Goal: Task Accomplishment & Management: Use online tool/utility

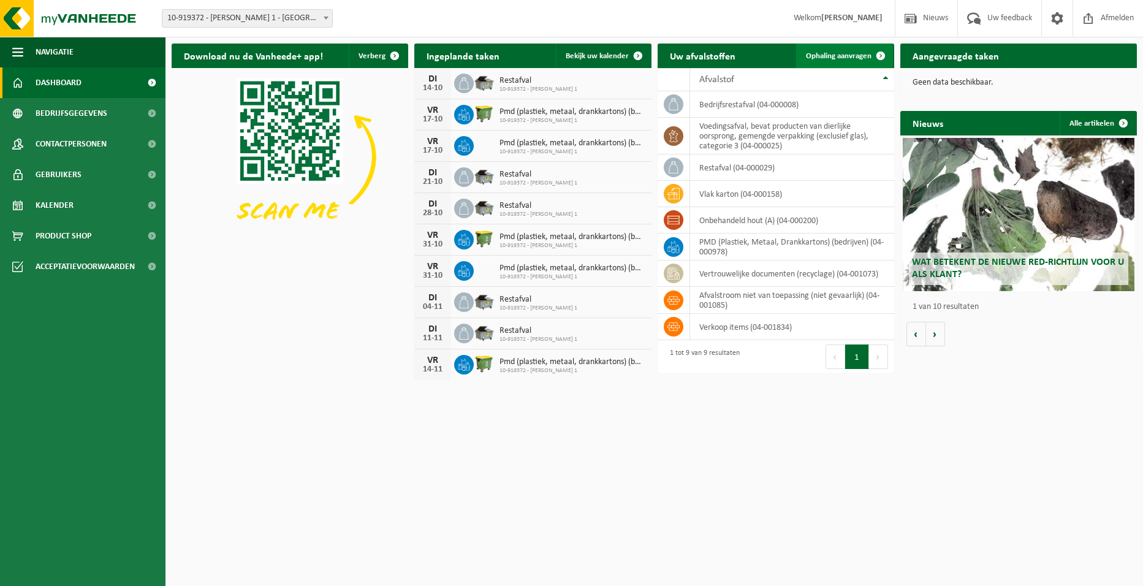
click at [817, 56] on span "Ophaling aanvragen" at bounding box center [839, 56] width 66 height 8
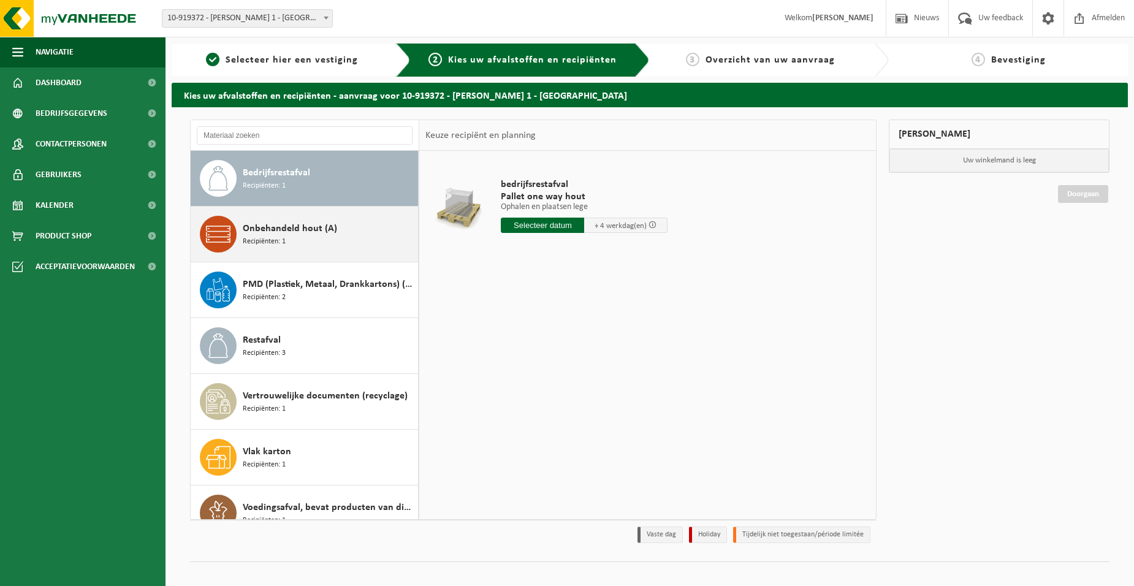
click at [331, 238] on div "Onbehandeld hout (A) Recipiënten: 1" at bounding box center [329, 234] width 172 height 37
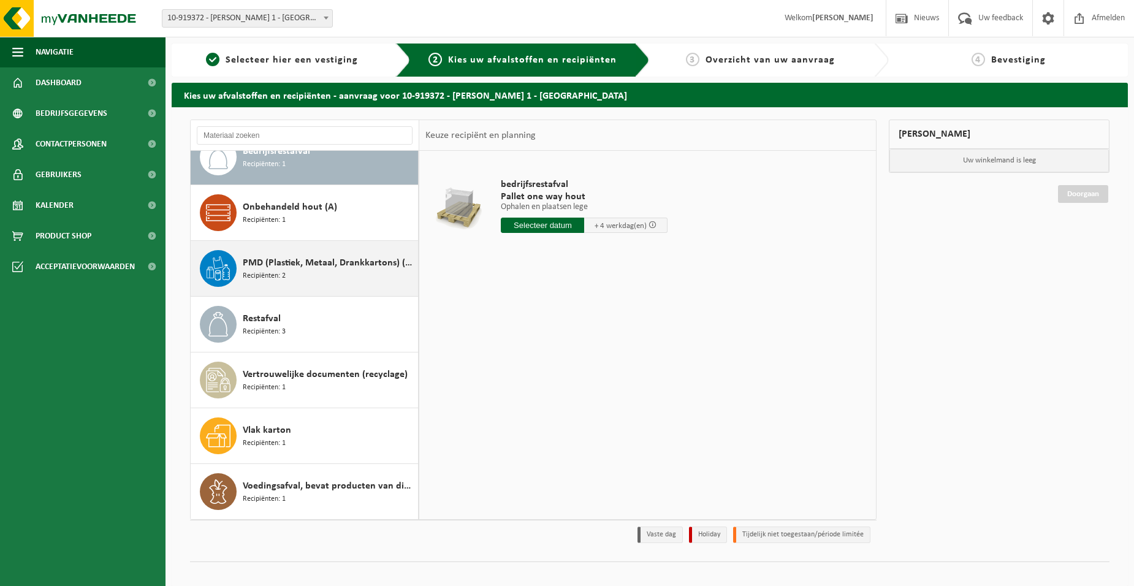
scroll to position [21, 0]
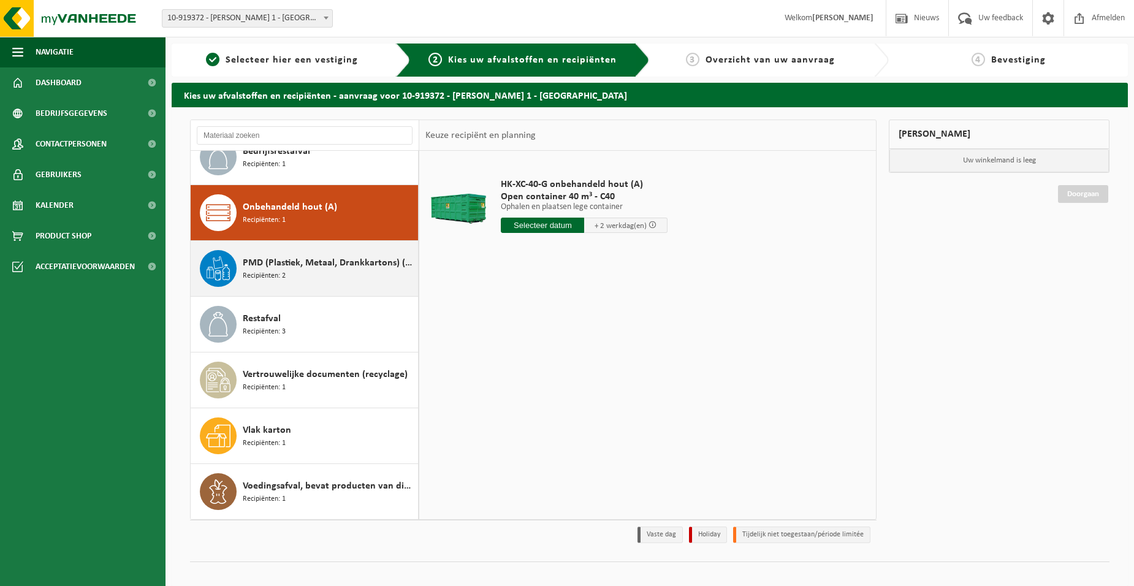
click at [328, 266] on span "PMD (Plastiek, Metaal, Drankkartons) (bedrijven)" at bounding box center [329, 263] width 172 height 15
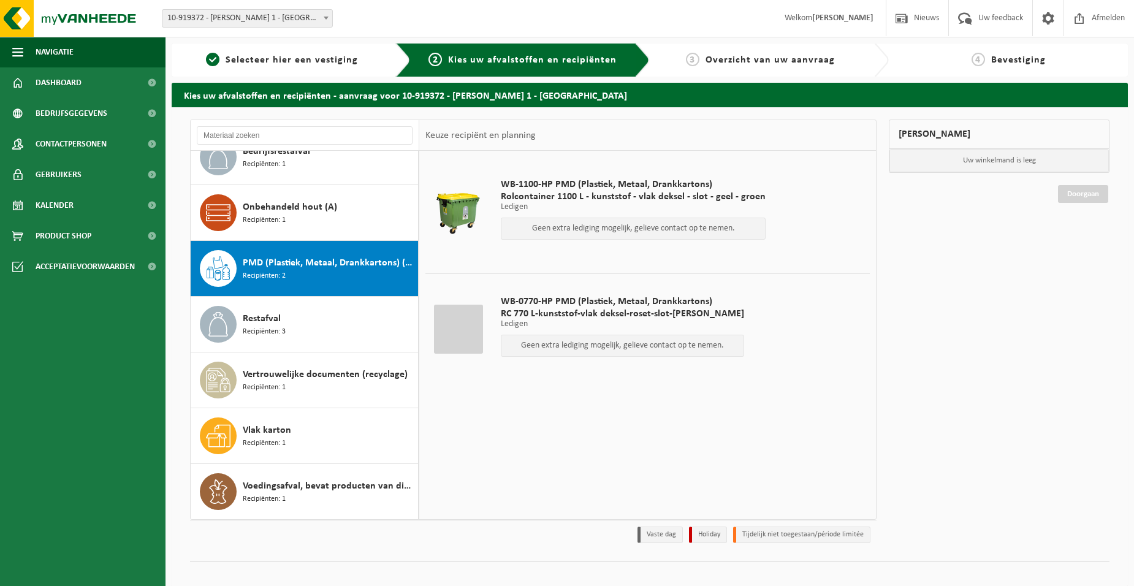
click at [324, 17] on b at bounding box center [326, 18] width 5 height 3
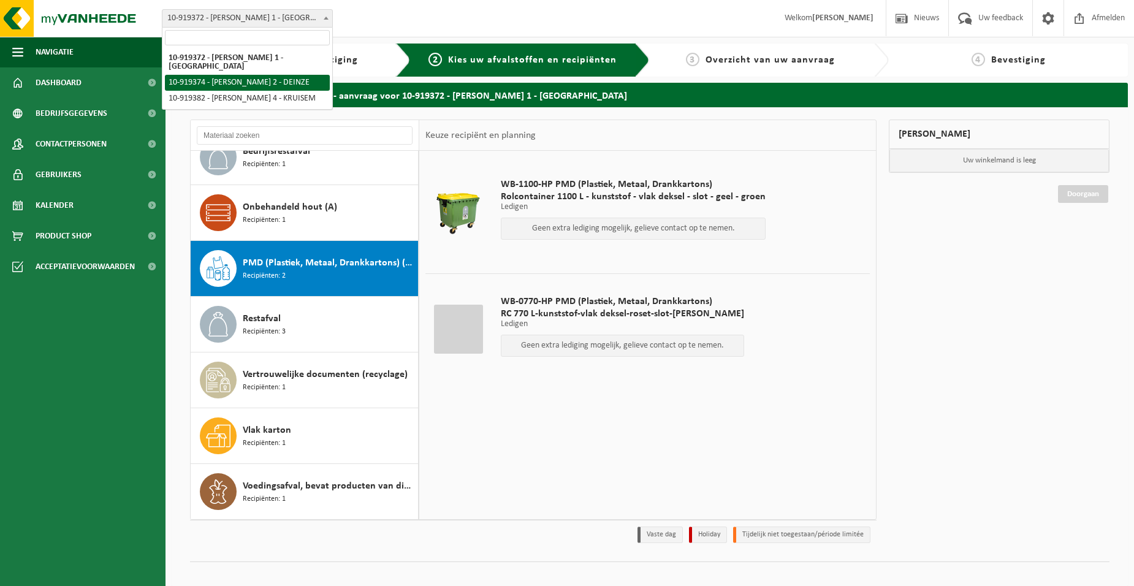
select select "129012"
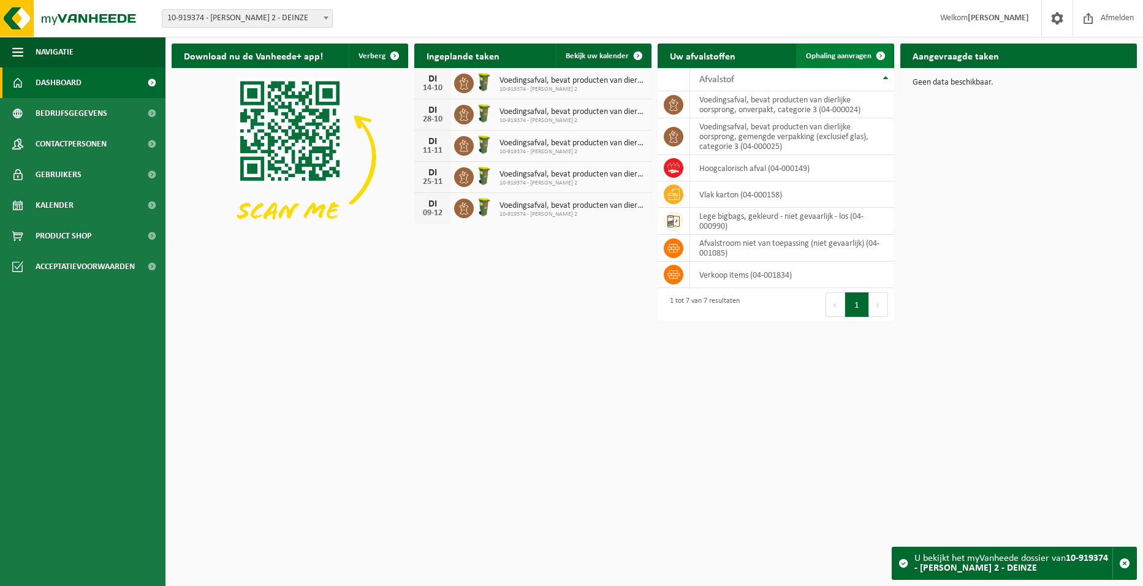
click at [816, 52] on span "Ophaling aanvragen" at bounding box center [839, 56] width 66 height 8
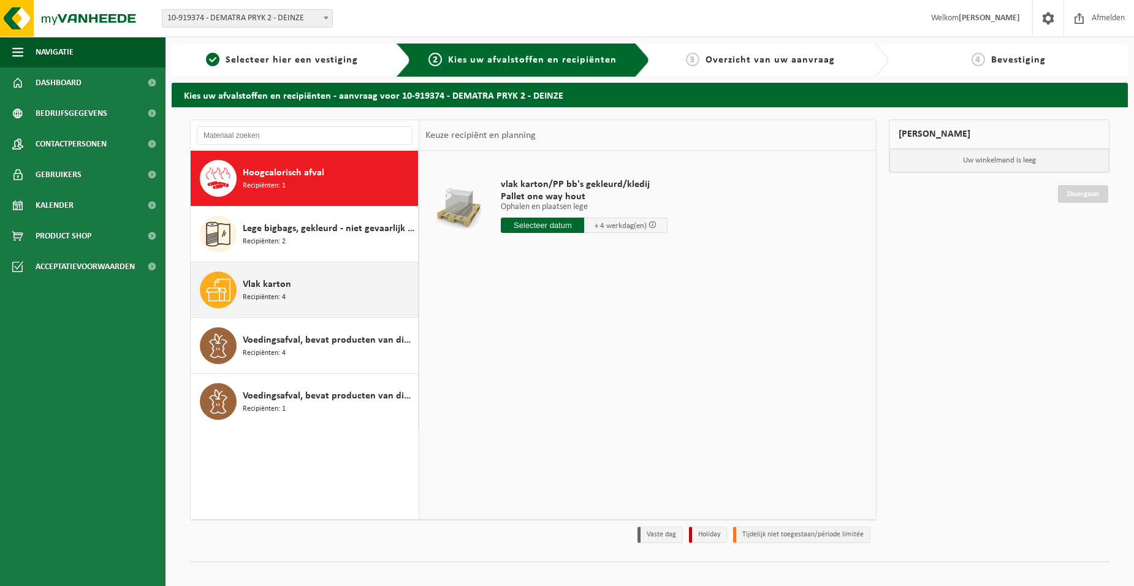
click at [332, 286] on div "Vlak karton Recipiënten: 4" at bounding box center [329, 289] width 172 height 37
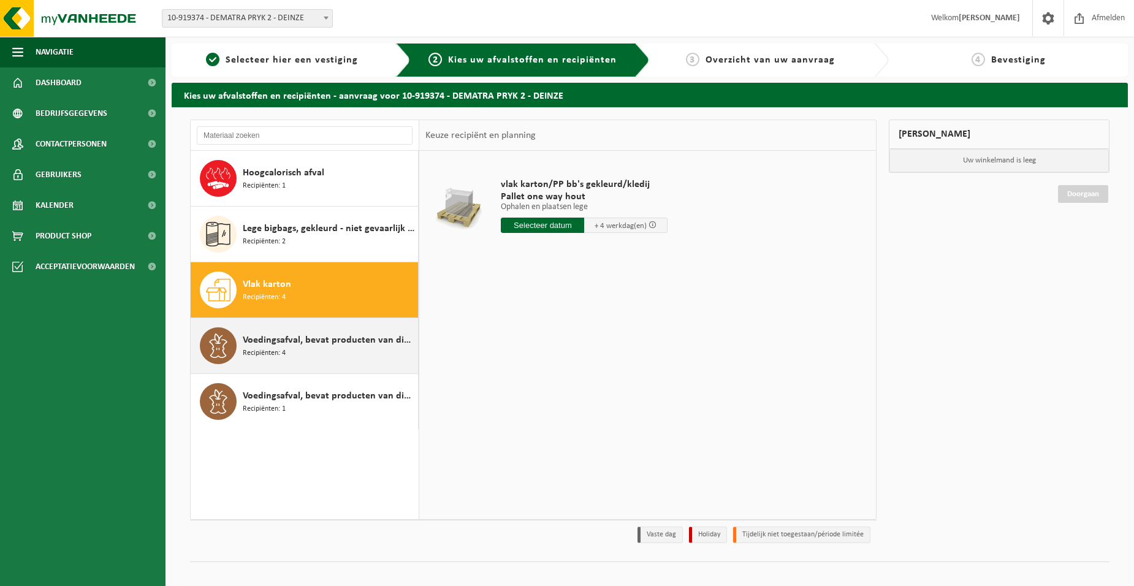
click at [332, 346] on span "Voedingsafval, bevat producten van dierlijke oorsprong, gemengde verpakking (ex…" at bounding box center [329, 340] width 172 height 15
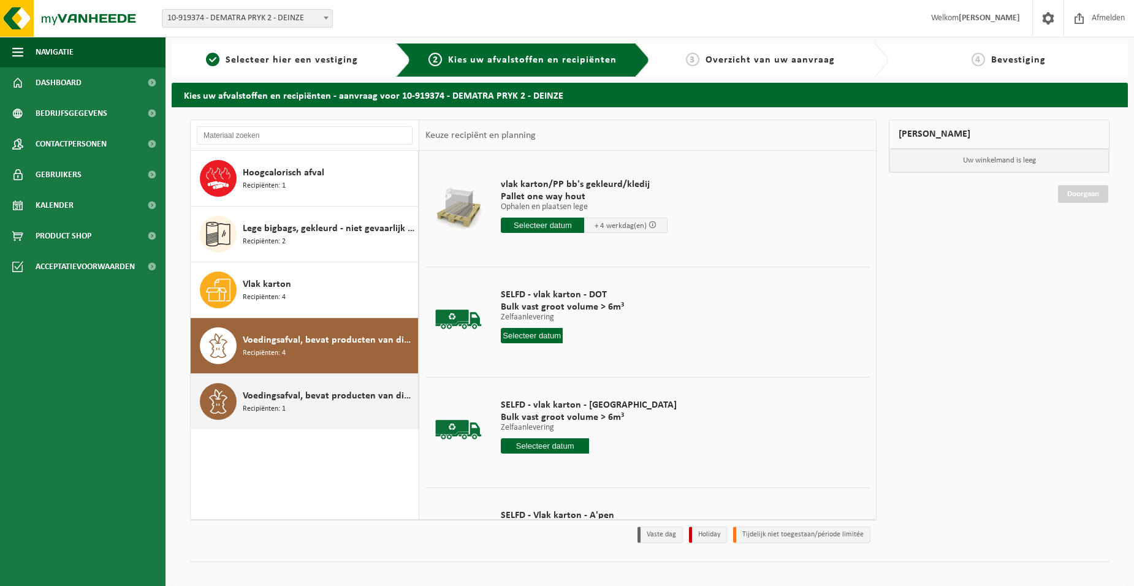
click at [330, 398] on span "Voedingsafval, bevat producten van dierlijke oorsprong, onverpakt, categorie 3" at bounding box center [329, 396] width 172 height 15
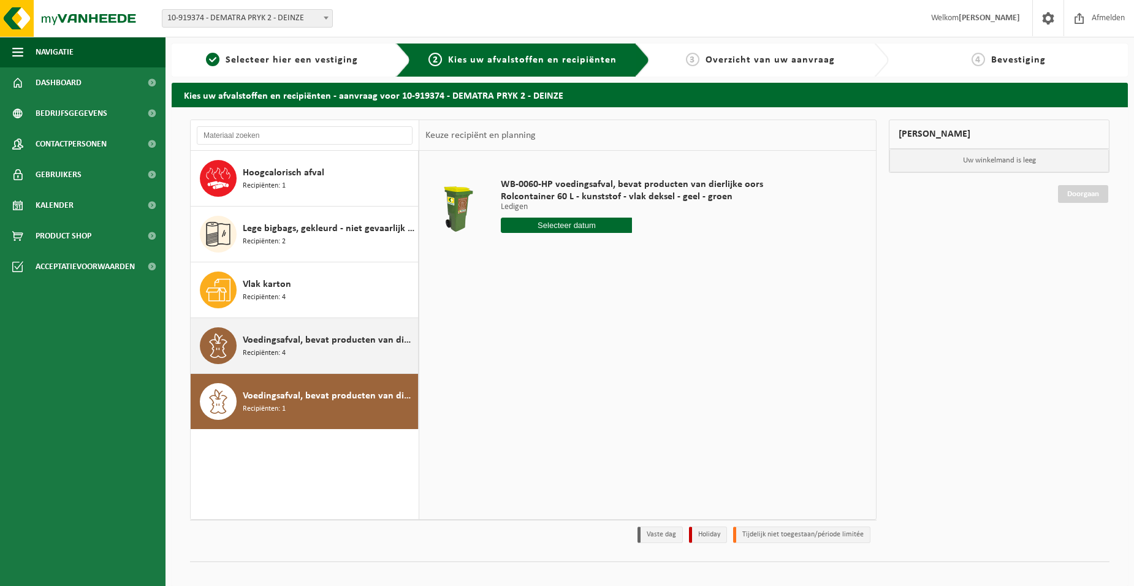
click at [332, 347] on span "Voedingsafval, bevat producten van dierlijke oorsprong, gemengde verpakking (ex…" at bounding box center [329, 340] width 172 height 15
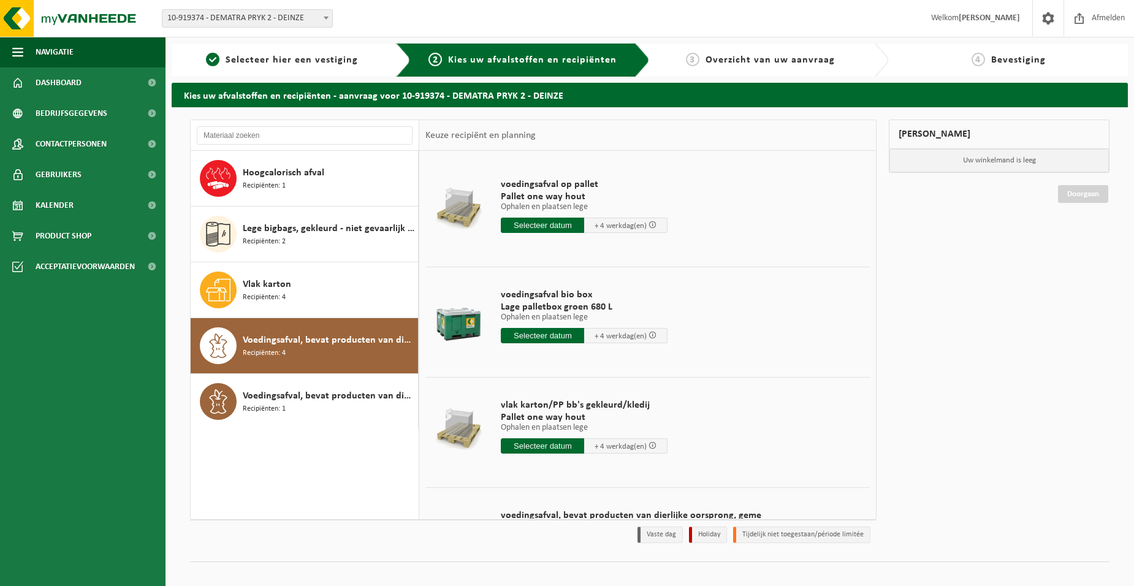
click at [568, 337] on input "text" at bounding box center [542, 335] width 83 height 15
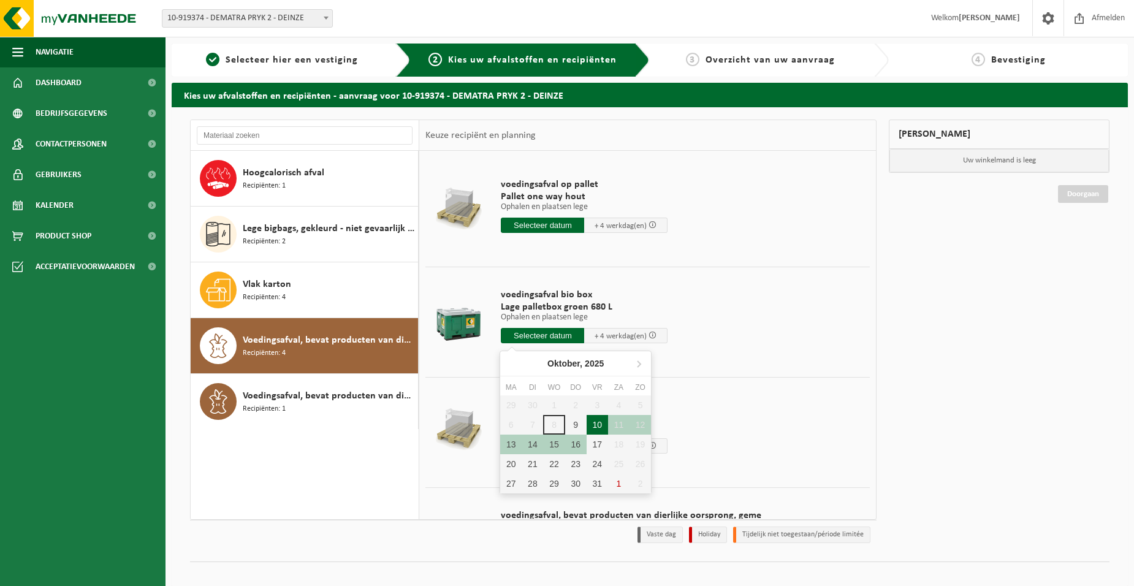
click at [598, 425] on div "10" at bounding box center [596, 425] width 21 height 20
type input "Van 2025-10-10"
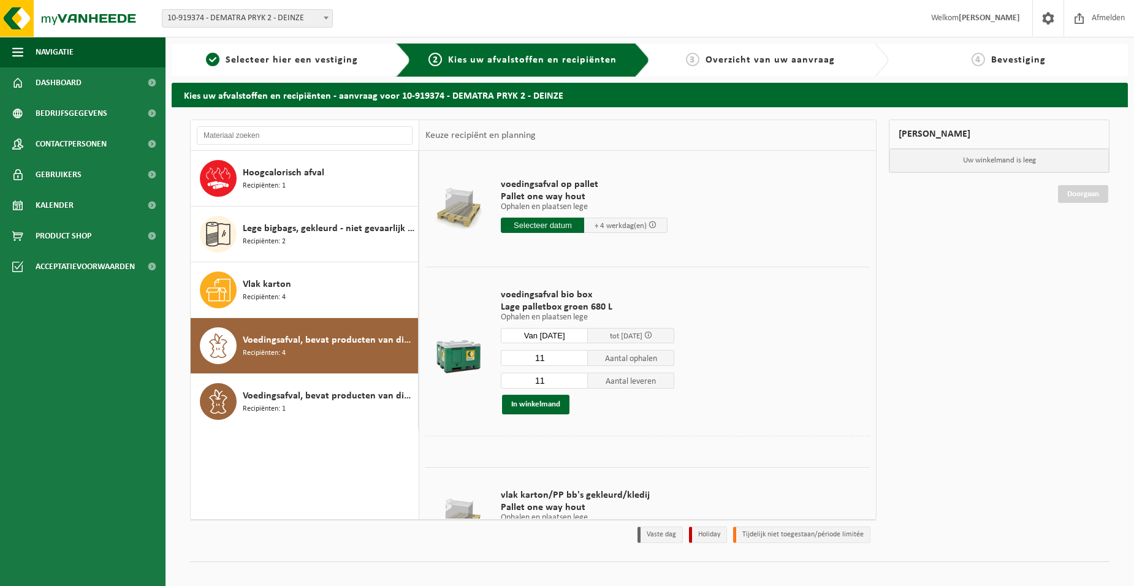
drag, startPoint x: 550, startPoint y: 359, endPoint x: 528, endPoint y: 357, distance: 21.5
click at [528, 357] on input "11" at bounding box center [544, 358] width 87 height 16
type input "10"
drag, startPoint x: 544, startPoint y: 379, endPoint x: 520, endPoint y: 376, distance: 24.7
click at [520, 376] on input "11" at bounding box center [544, 381] width 87 height 16
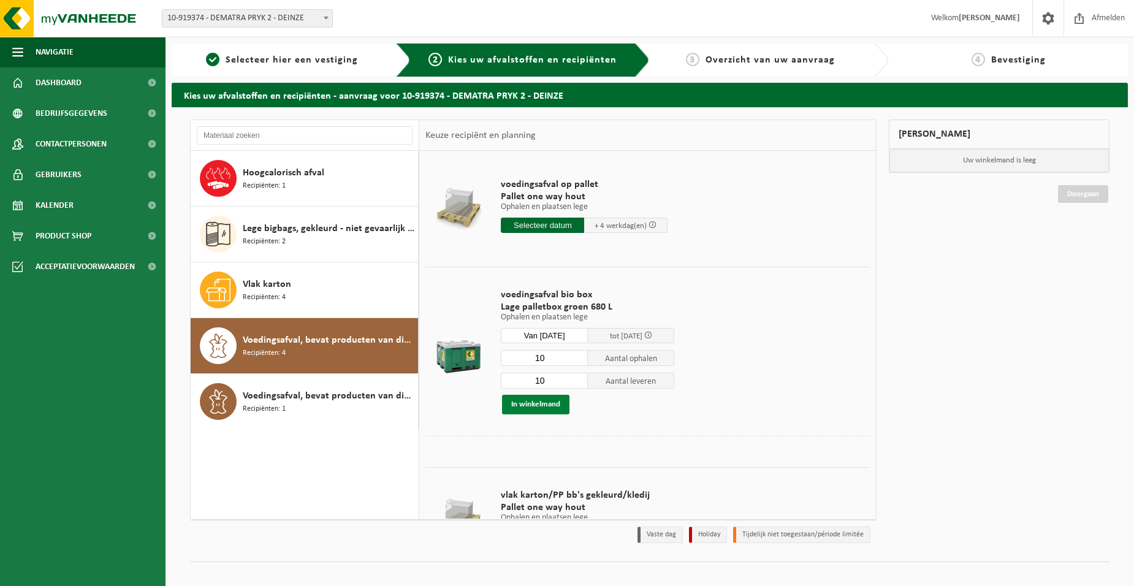
type input "10"
click at [541, 400] on button "In winkelmand" at bounding box center [535, 405] width 67 height 20
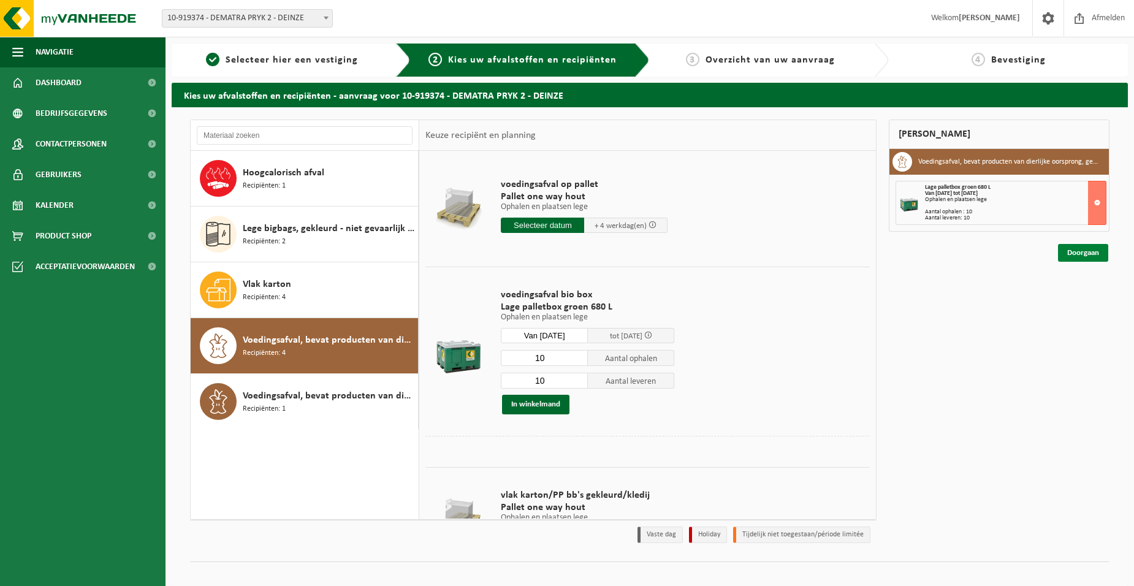
click at [1081, 250] on link "Doorgaan" at bounding box center [1083, 253] width 50 height 18
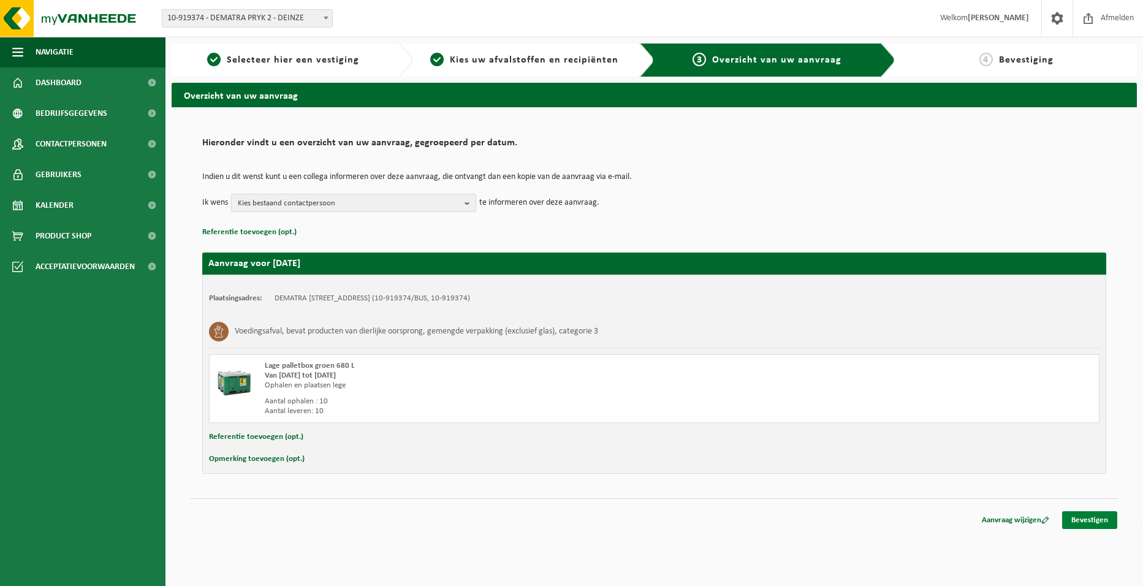
click at [1104, 518] on link "Bevestigen" at bounding box center [1089, 520] width 55 height 18
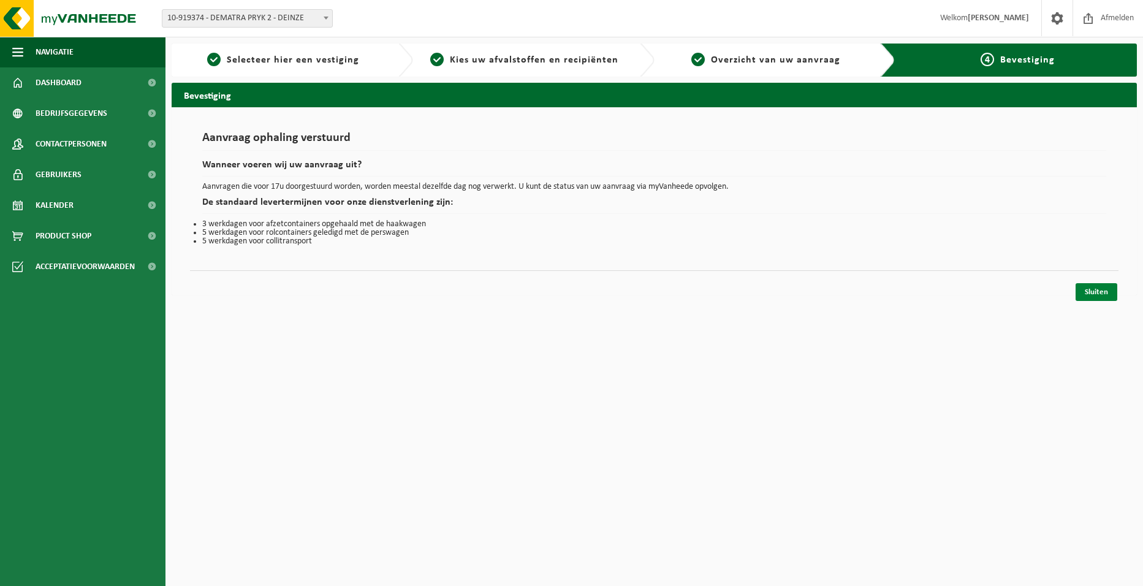
click at [1103, 290] on link "Sluiten" at bounding box center [1097, 292] width 42 height 18
